Goal: Find specific page/section: Find specific page/section

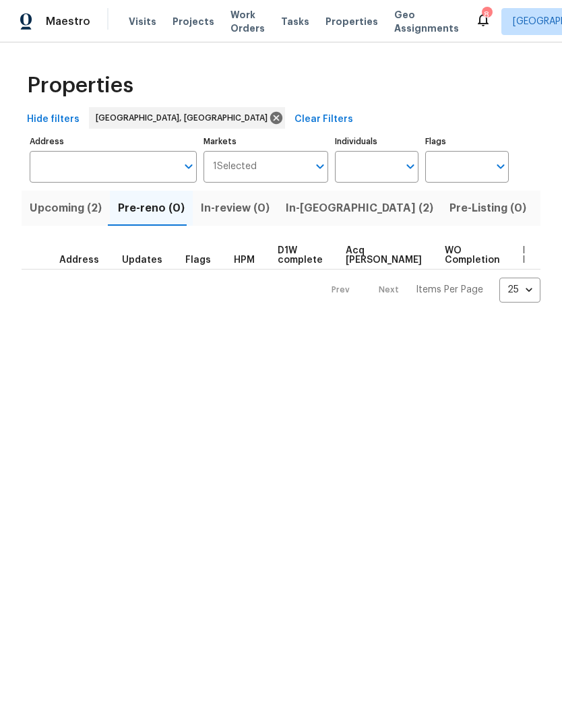
click at [542, 205] on span "Listed (18)" at bounding box center [570, 208] width 56 height 19
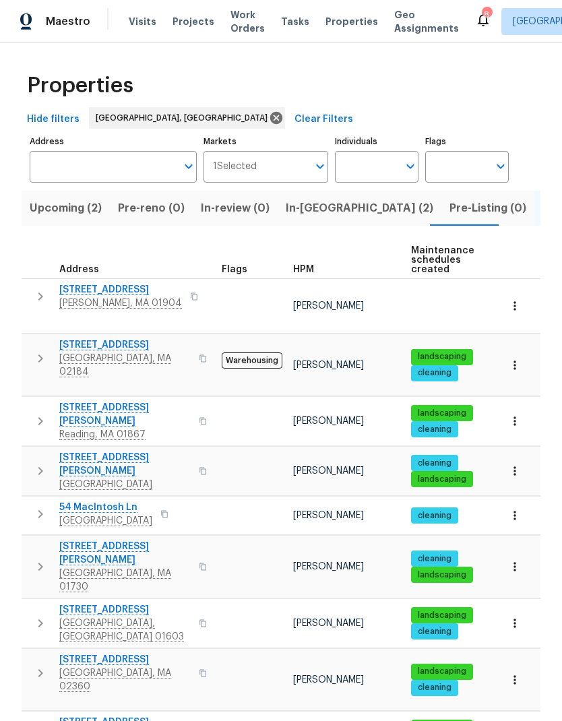
click at [112, 339] on span "9 Hillside Ave" at bounding box center [124, 344] width 131 height 13
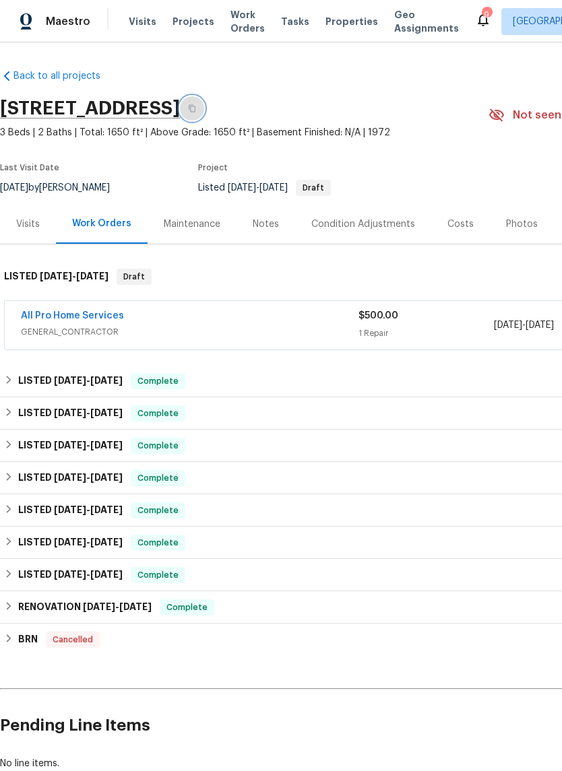
click at [196, 106] on icon "button" at bounding box center [192, 108] width 8 height 8
